Goal: Transaction & Acquisition: Purchase product/service

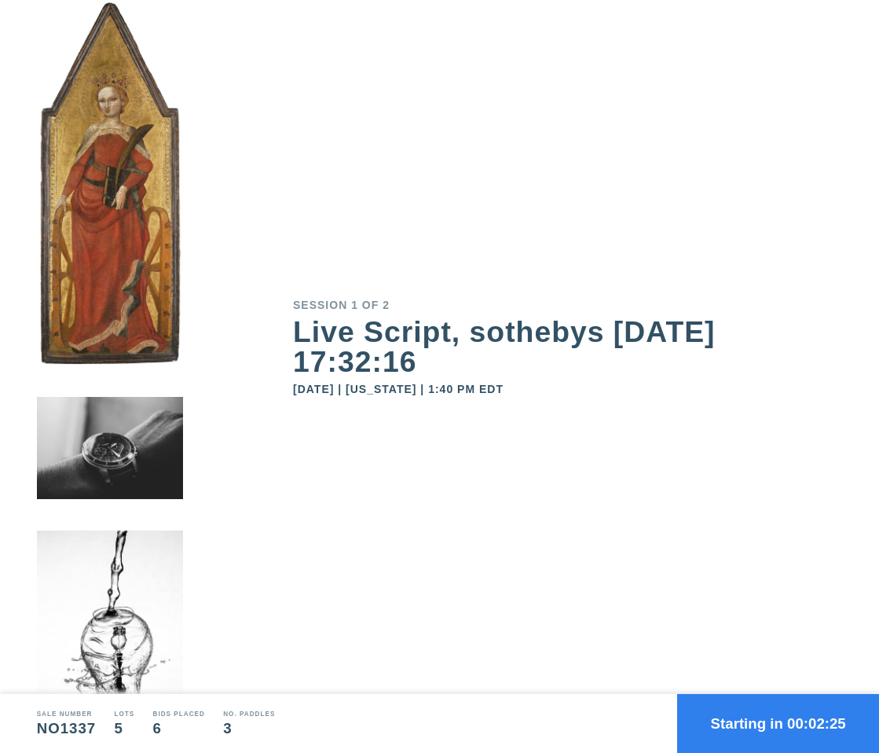
click at [798, 713] on button "Starting in 00:02:25" at bounding box center [778, 723] width 202 height 59
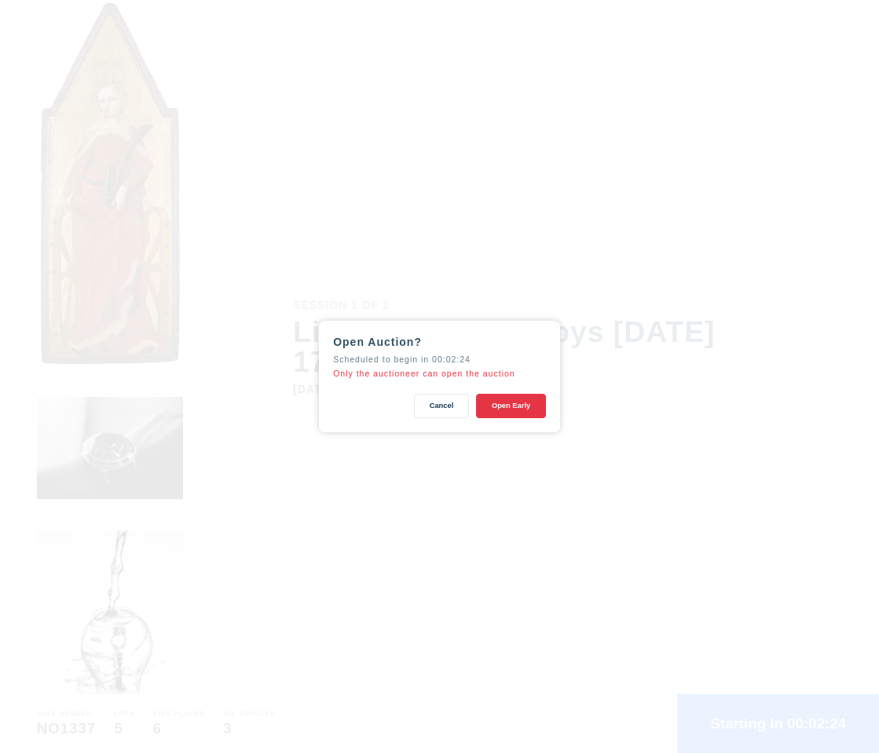
click at [523, 405] on button "Open Early" at bounding box center [511, 406] width 70 height 24
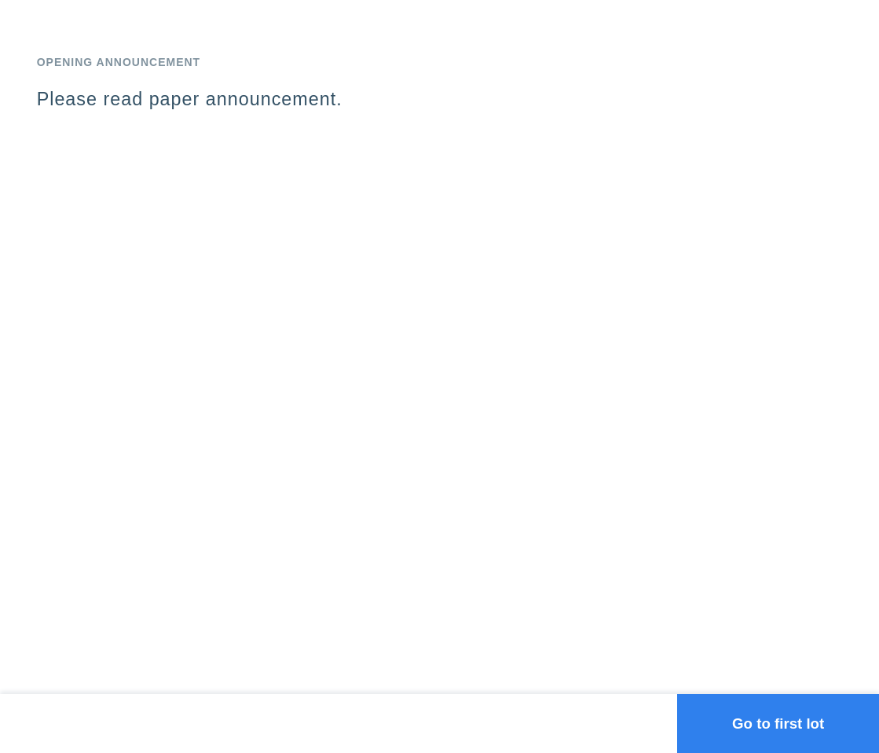
click at [710, 530] on div "Opening Announcement Please read paper announcement." at bounding box center [439, 347] width 879 height 694
click at [760, 733] on button "Go to first lot" at bounding box center [778, 723] width 202 height 59
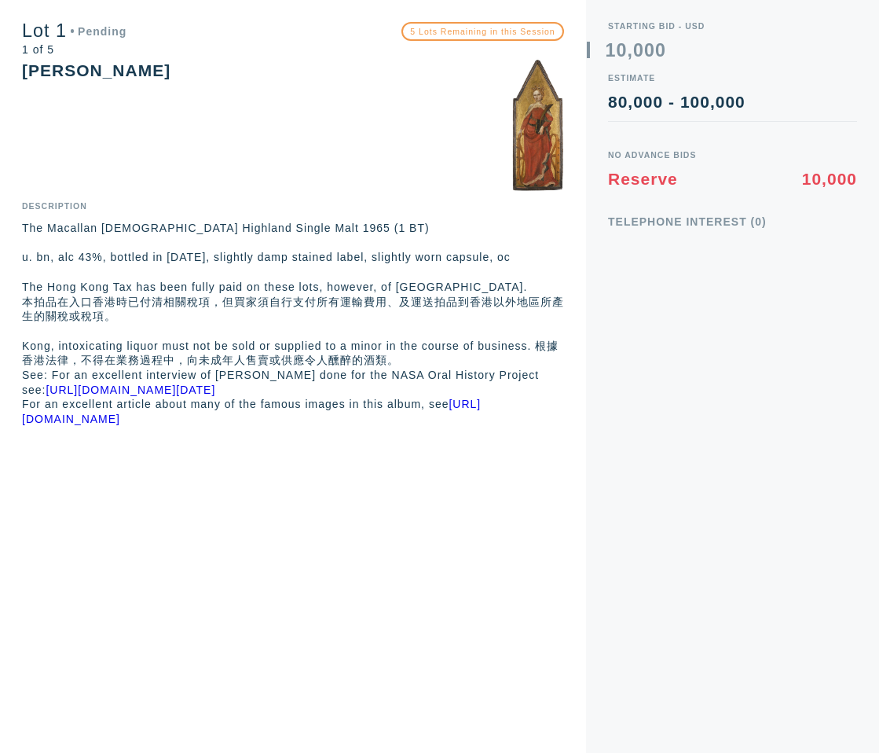
click at [371, 322] on p "本拍品在入口香港時已付清相關稅項，但買家須自行支付所有運輸費用、及運送拍品到香港以外地區所產生的關稅或稅項。" at bounding box center [293, 309] width 542 height 29
